Goal: Task Accomplishment & Management: Use online tool/utility

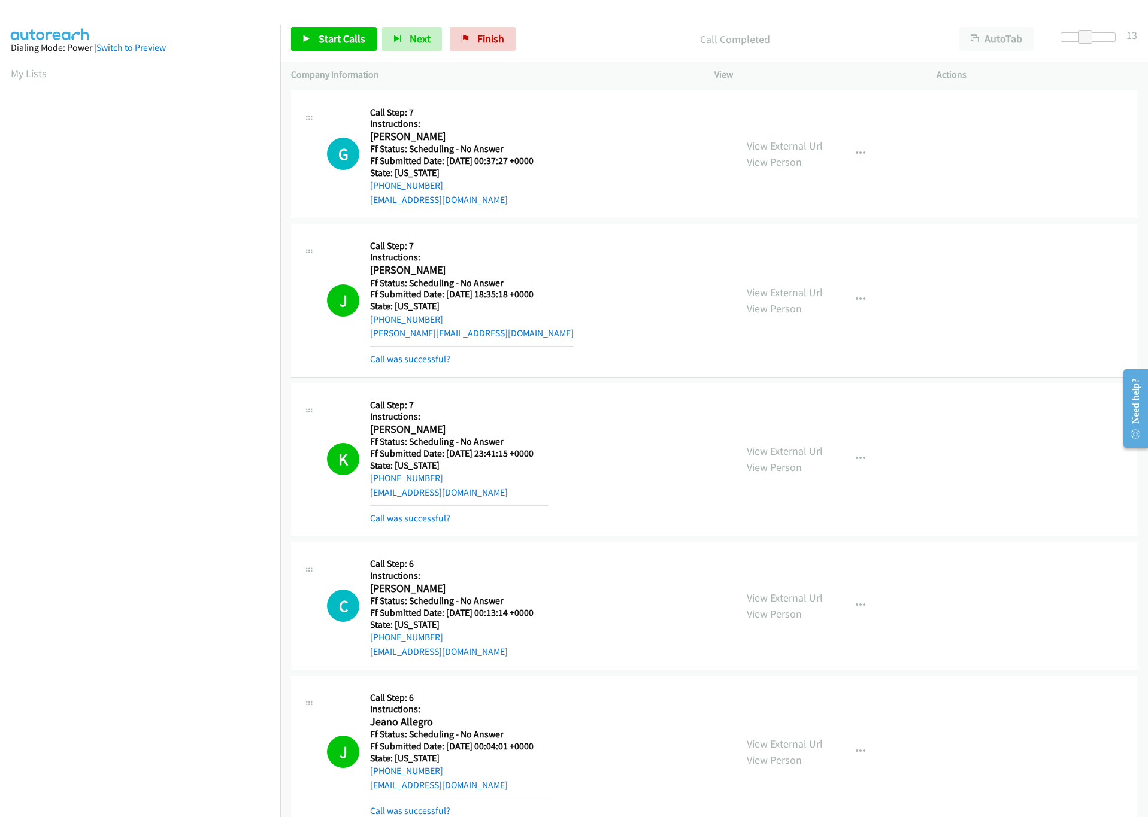
scroll to position [718, 0]
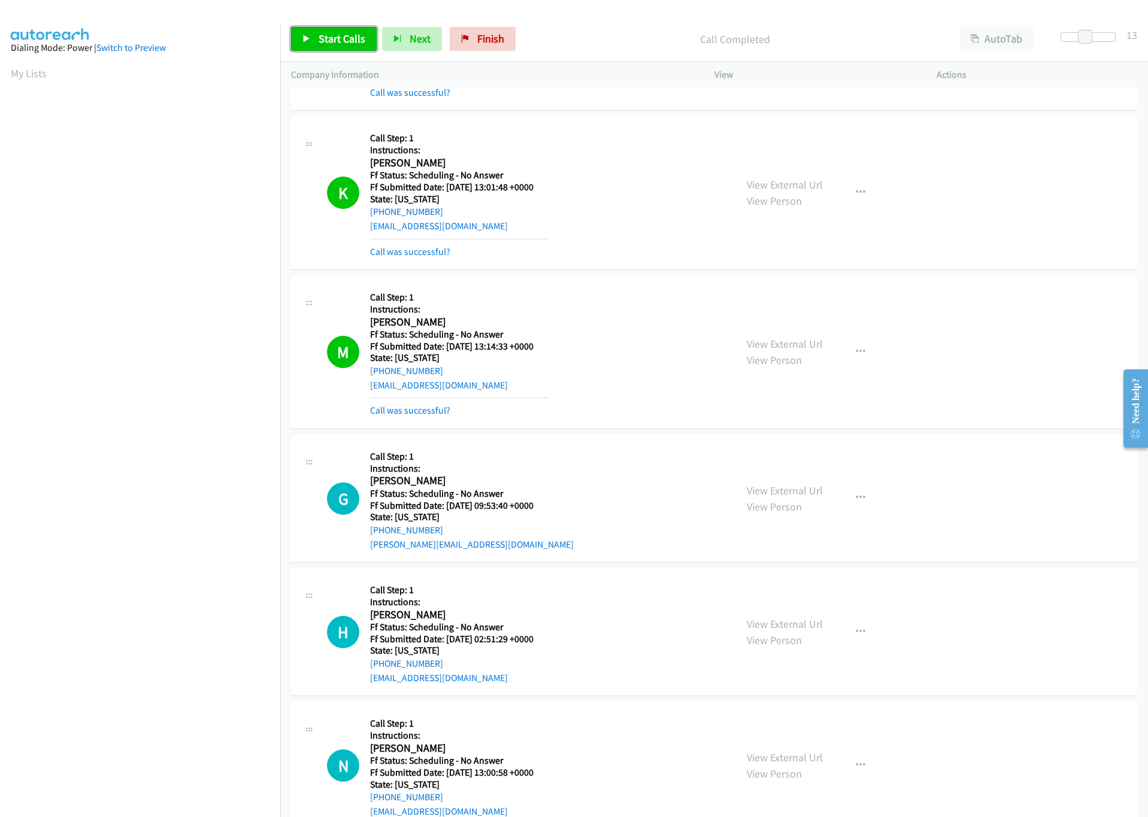
click at [324, 34] on span "Start Calls" at bounding box center [342, 39] width 47 height 14
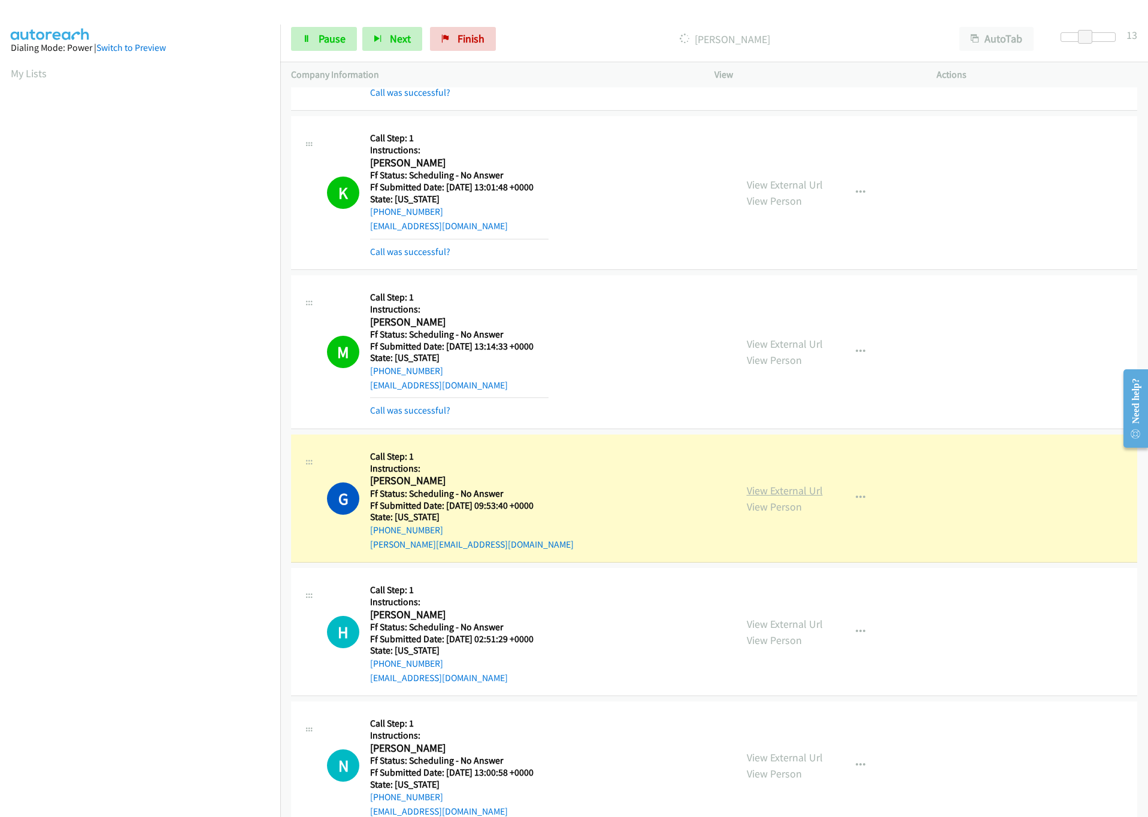
click at [765, 498] on link "View External Url" at bounding box center [785, 491] width 76 height 14
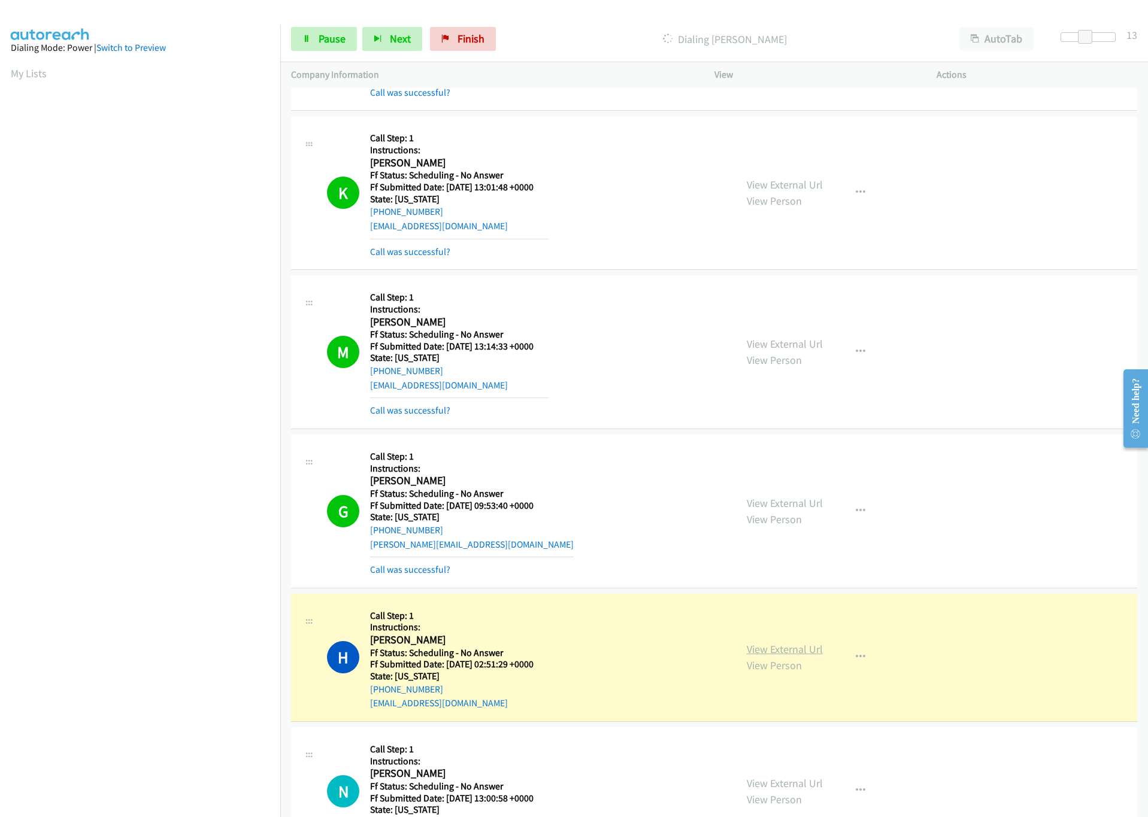
click at [747, 656] on link "View External Url" at bounding box center [785, 649] width 76 height 14
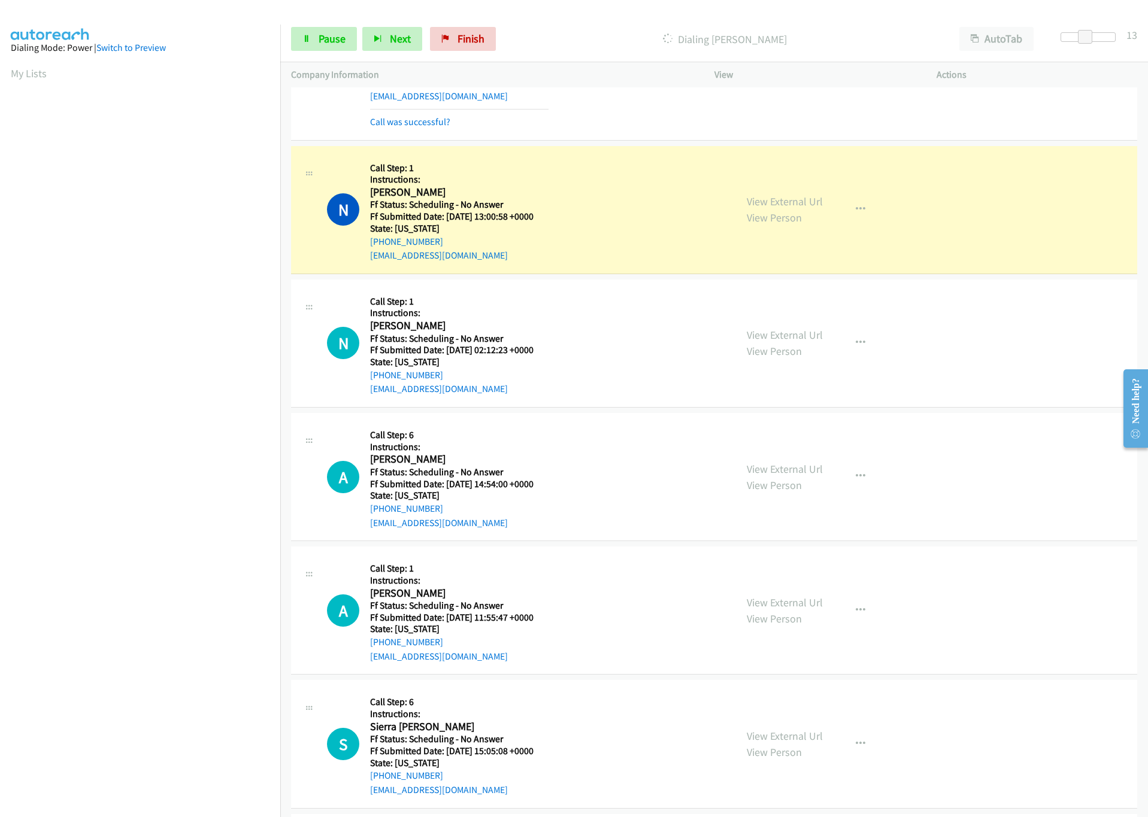
scroll to position [1347, 0]
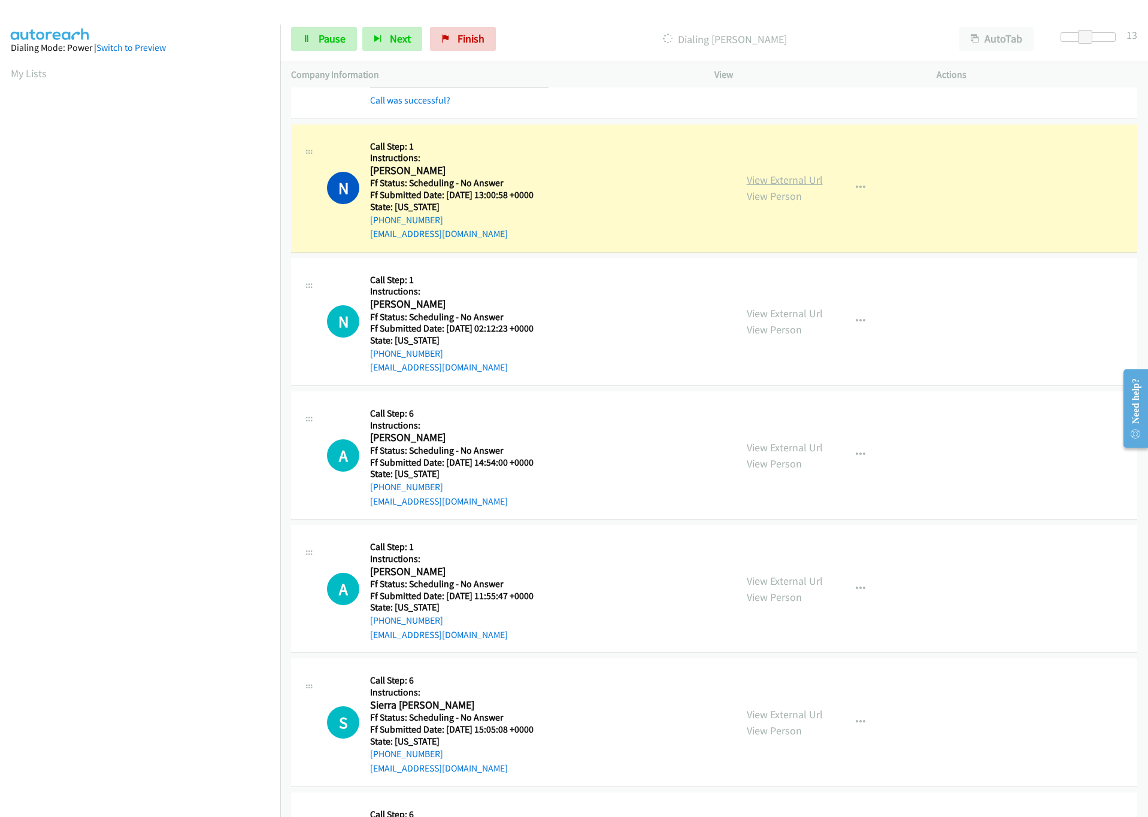
click at [805, 187] on link "View External Url" at bounding box center [785, 180] width 76 height 14
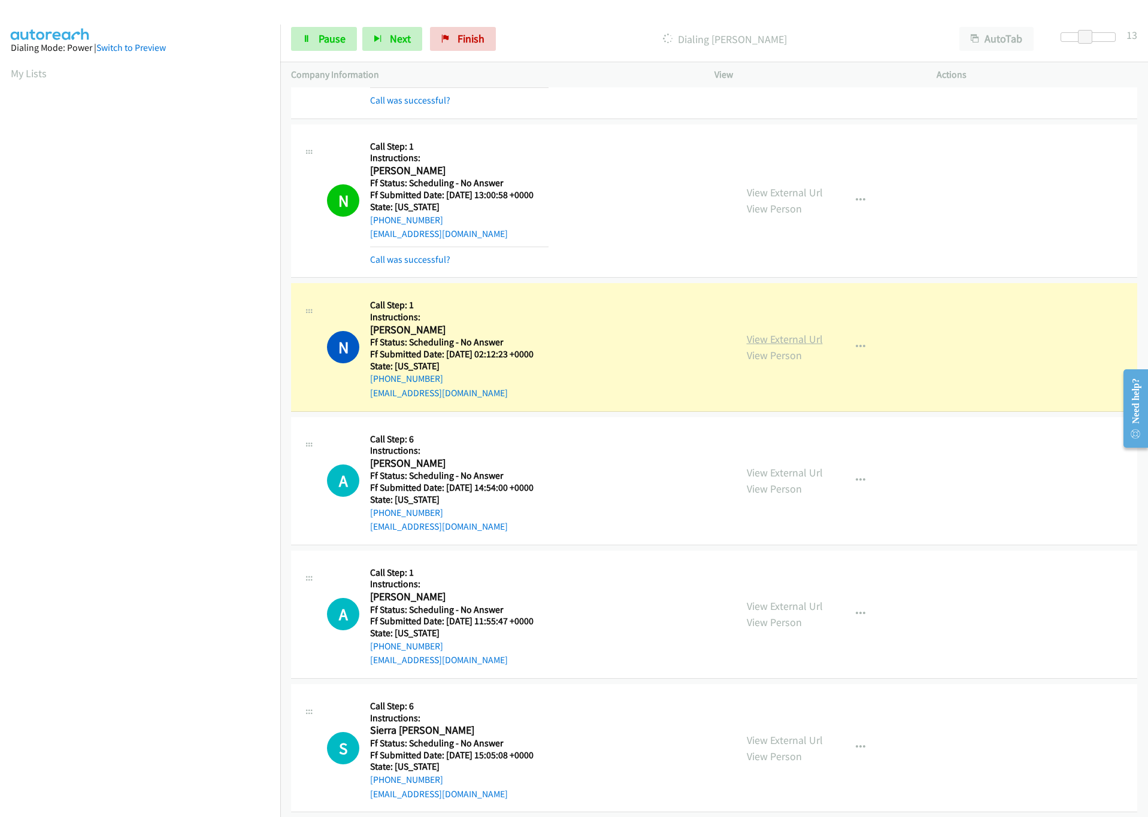
click at [769, 345] on link "View External Url" at bounding box center [785, 339] width 76 height 14
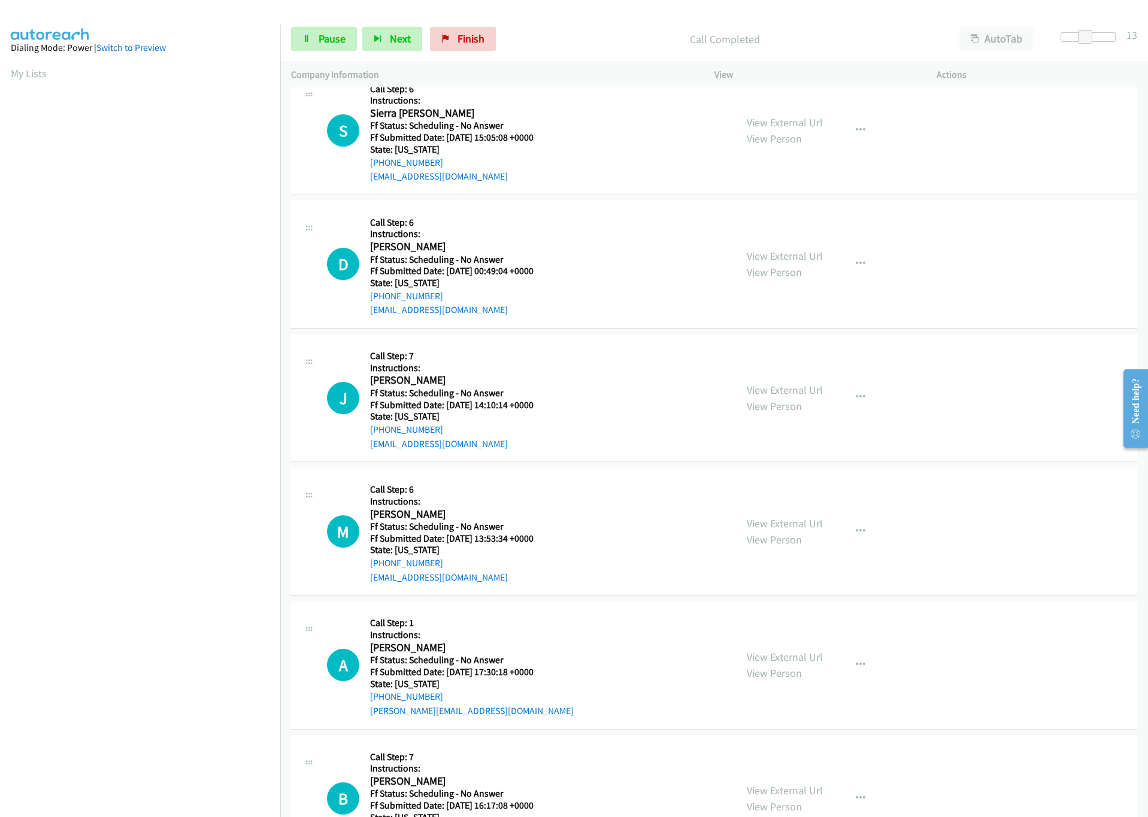
scroll to position [1884, 0]
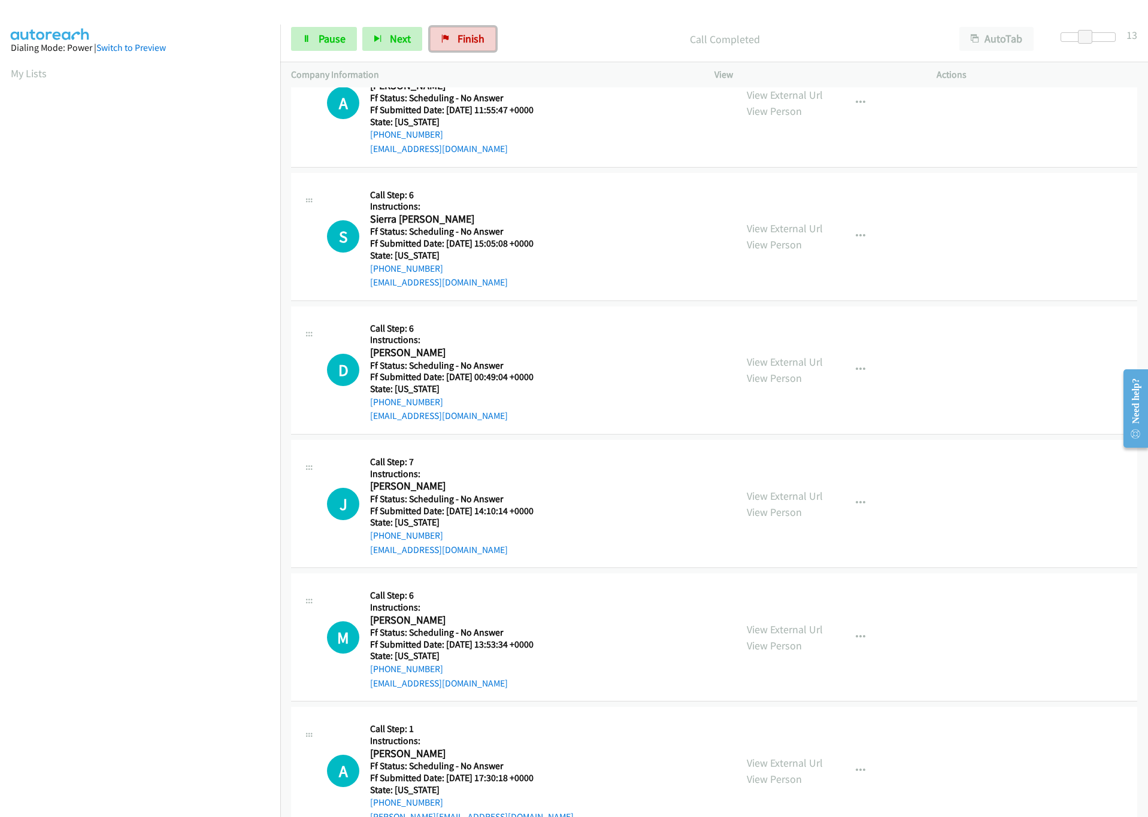
drag, startPoint x: 454, startPoint y: 32, endPoint x: 653, endPoint y: 56, distance: 199.6
click at [454, 32] on link "Finish" at bounding box center [463, 39] width 66 height 24
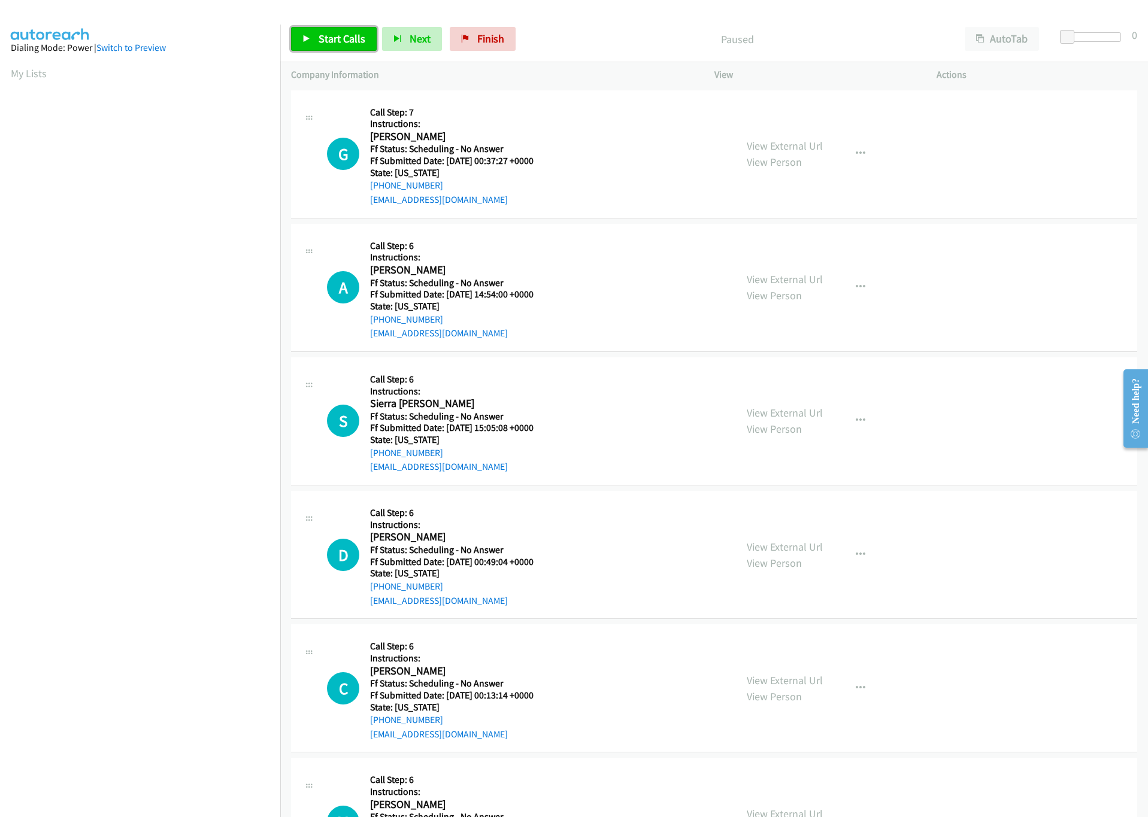
click at [326, 29] on link "Start Calls" at bounding box center [334, 39] width 86 height 24
click at [1085, 40] on div at bounding box center [1093, 37] width 55 height 10
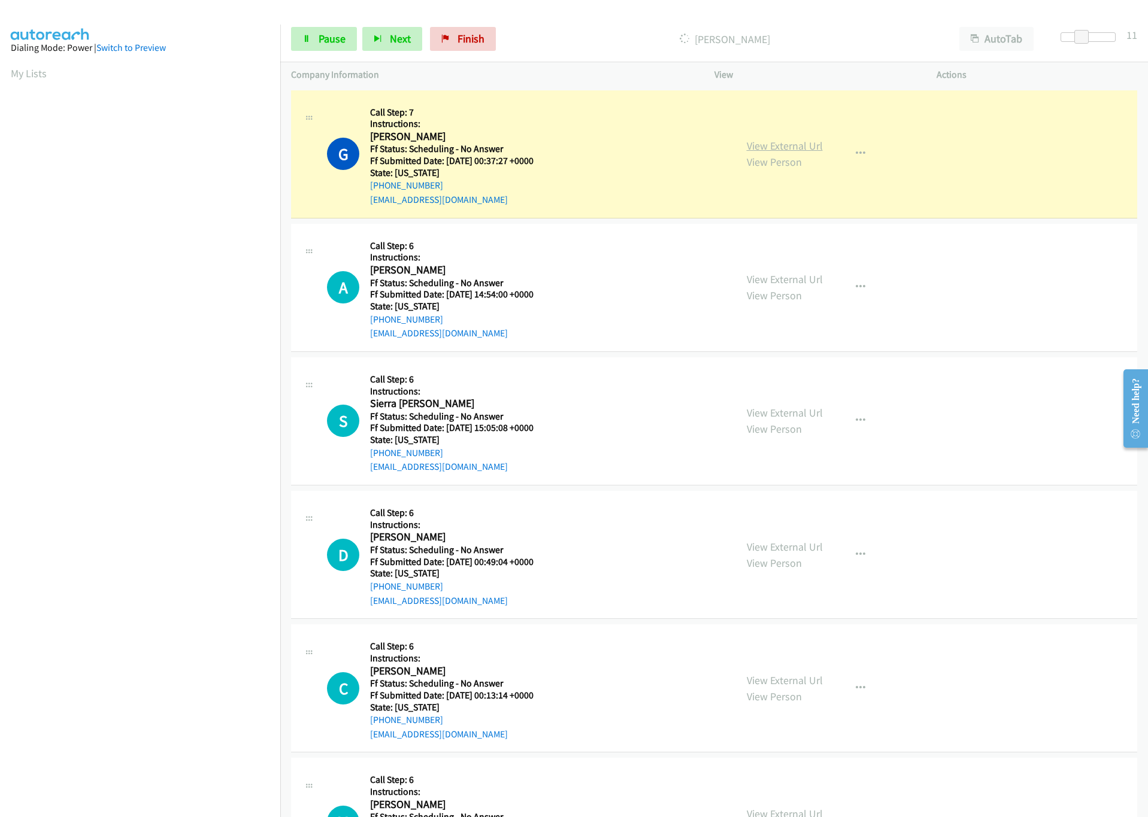
click at [783, 139] on link "View External Url" at bounding box center [785, 146] width 76 height 14
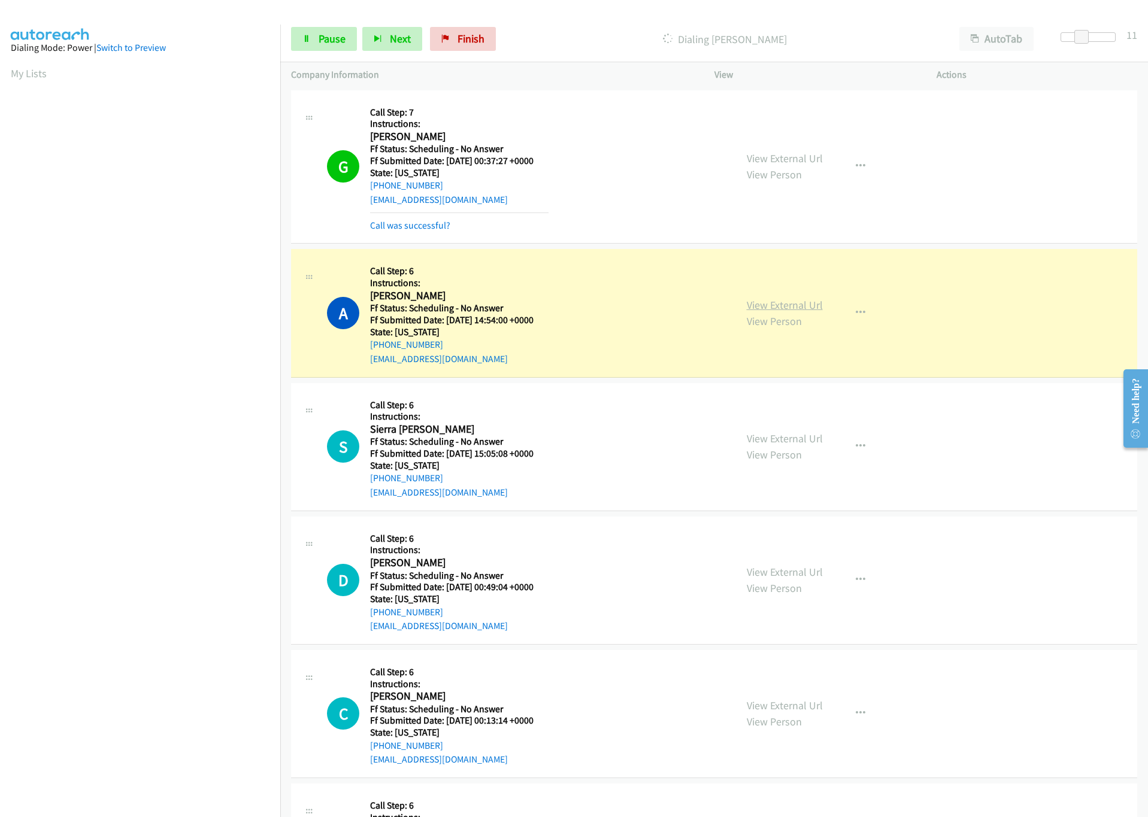
click at [799, 311] on link "View External Url" at bounding box center [785, 305] width 76 height 14
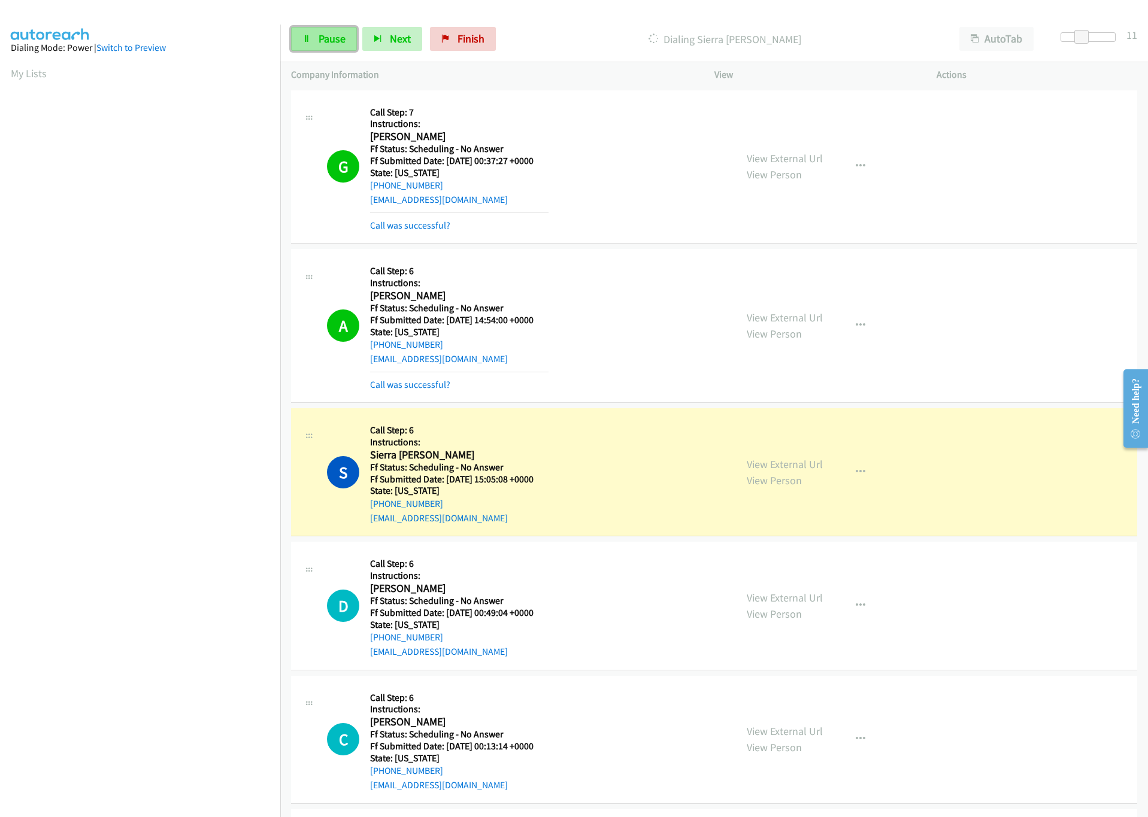
click at [339, 41] on span "Pause" at bounding box center [332, 39] width 27 height 14
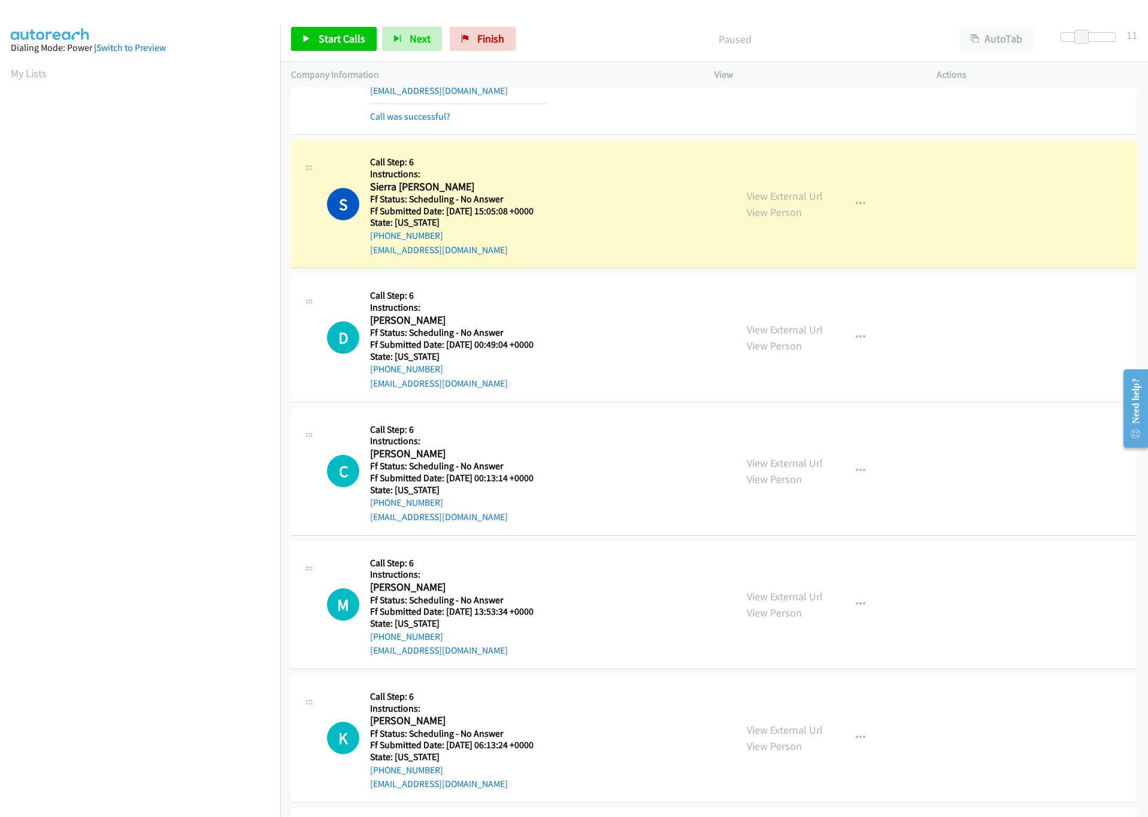
scroll to position [269, 0]
click at [783, 193] on link "View External Url" at bounding box center [785, 195] width 76 height 14
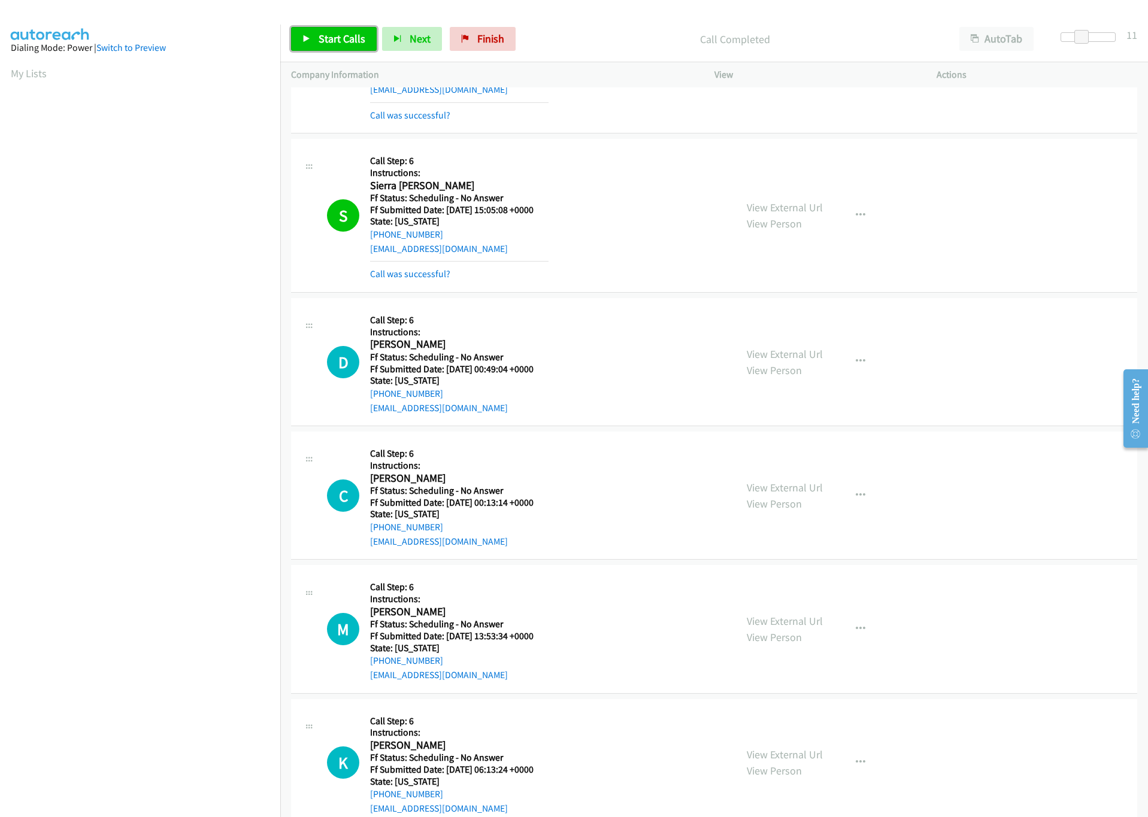
click at [359, 28] on link "Start Calls" at bounding box center [334, 39] width 86 height 24
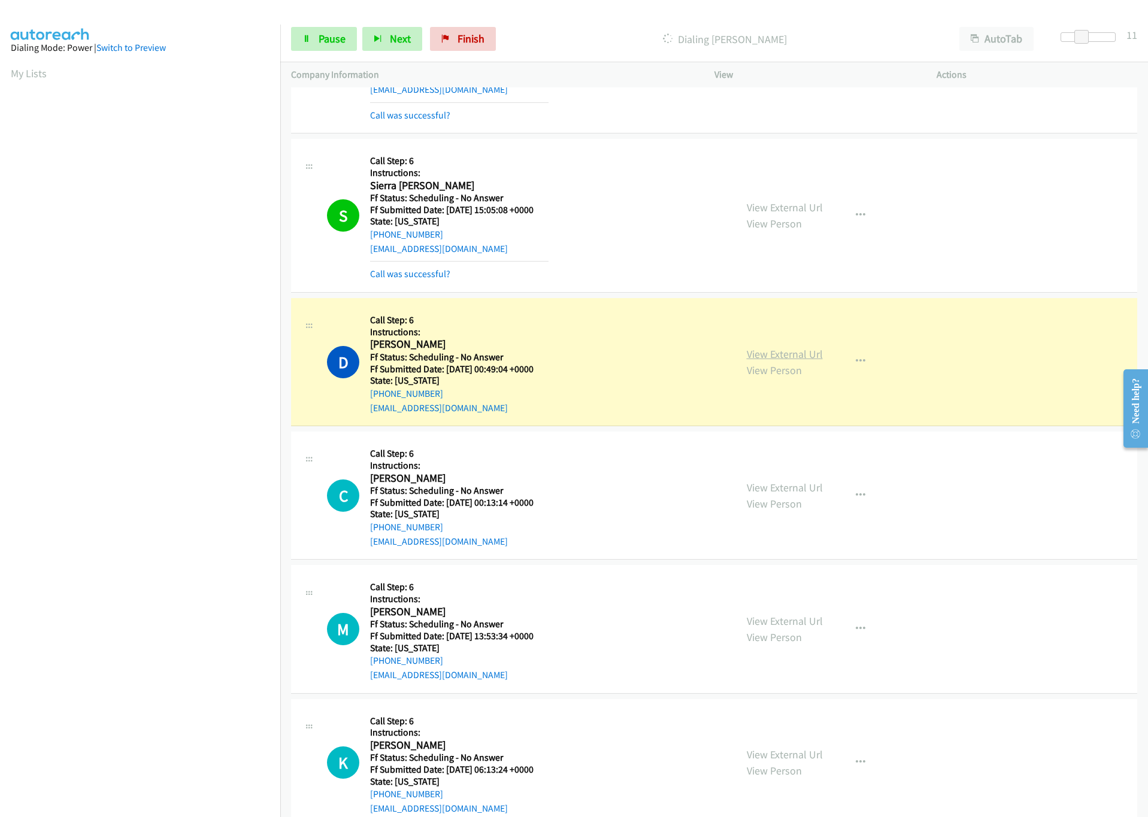
click at [780, 351] on link "View External Url" at bounding box center [785, 354] width 76 height 14
click at [322, 40] on span "Pause" at bounding box center [332, 39] width 27 height 14
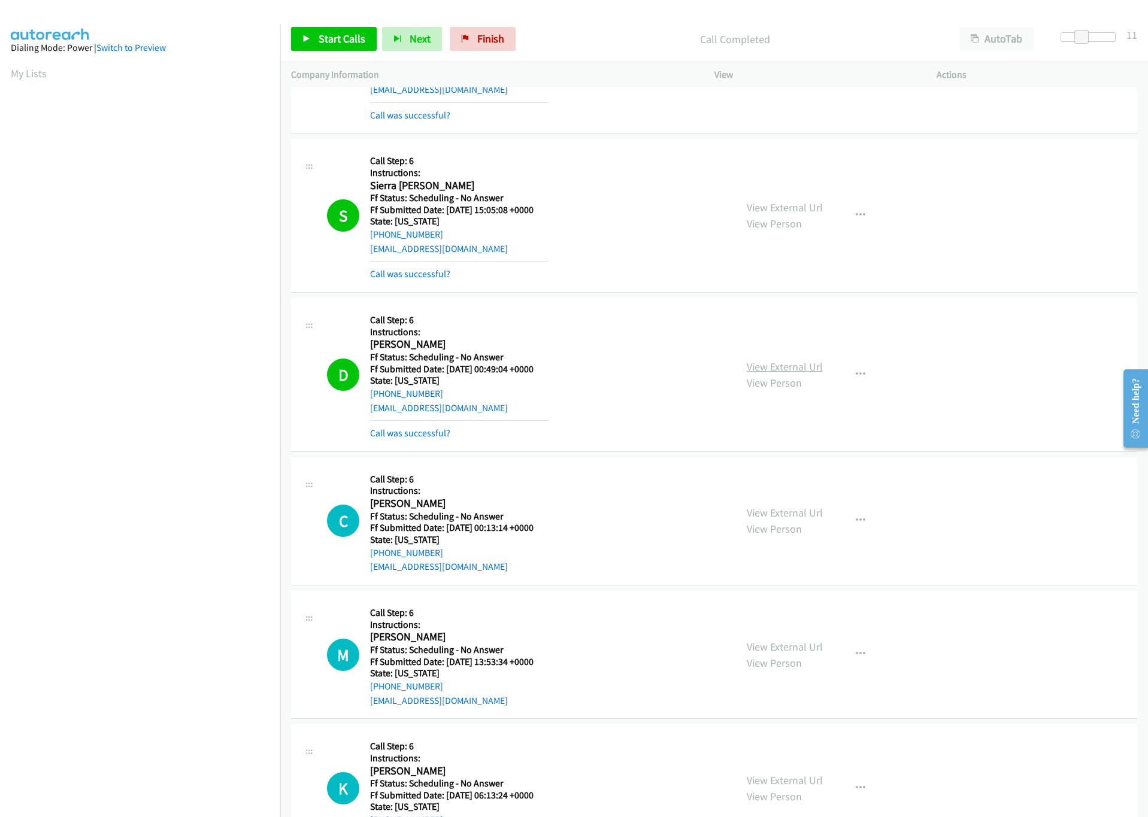
click at [768, 369] on link "View External Url" at bounding box center [785, 367] width 76 height 14
